Goal: Task Accomplishment & Management: Manage account settings

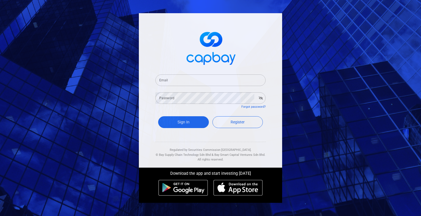
click at [209, 82] on input "Email" at bounding box center [210, 81] width 110 height 12
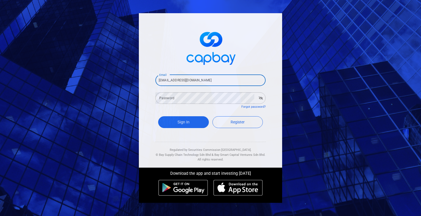
type input "[EMAIL_ADDRESS][DOMAIN_NAME]"
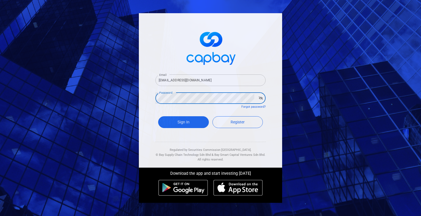
click at [158, 116] on button "Sign In" at bounding box center [183, 122] width 51 height 12
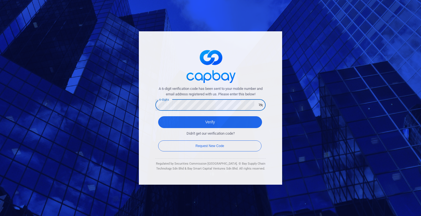
click at [158, 116] on button "Verify" at bounding box center [210, 122] width 104 height 12
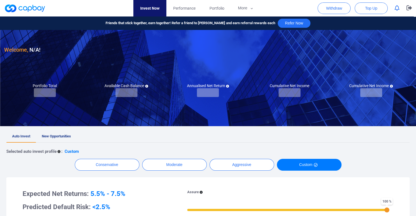
checkbox input "true"
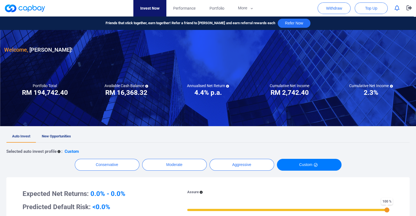
click at [396, 7] on icon "button" at bounding box center [397, 8] width 5 height 6
click at [408, 170] on div "Conservative Moderate Aggressive Custom" at bounding box center [208, 165] width 404 height 12
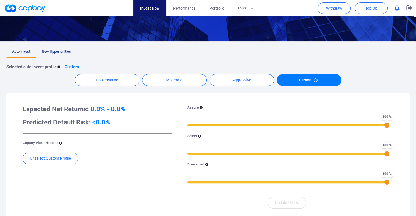
scroll to position [110, 0]
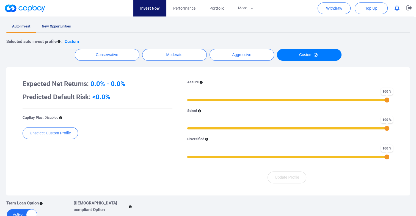
click at [53, 27] on span "New Opportunities" at bounding box center [56, 26] width 29 height 4
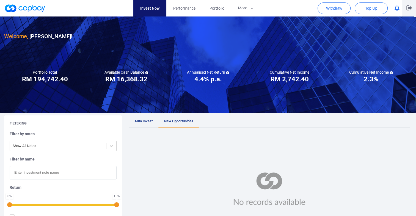
click at [409, 8] on icon "button" at bounding box center [410, 8] width 6 height 5
